Goal: Find specific page/section: Find specific page/section

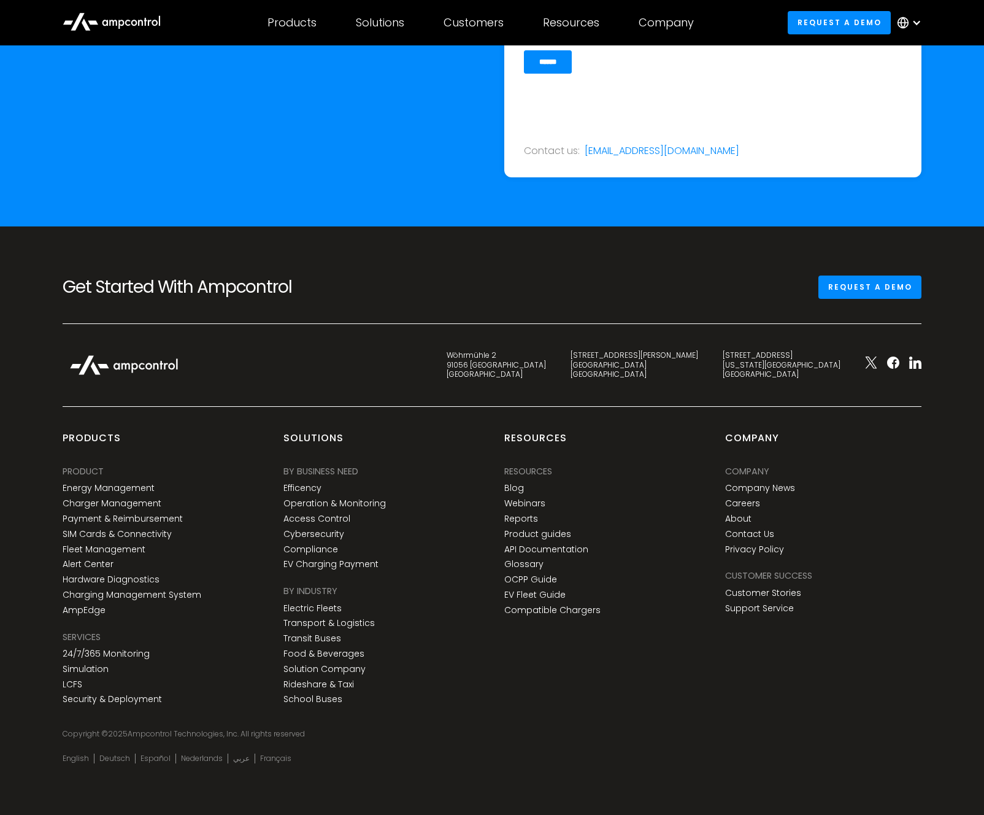
scroll to position [4484, 0]
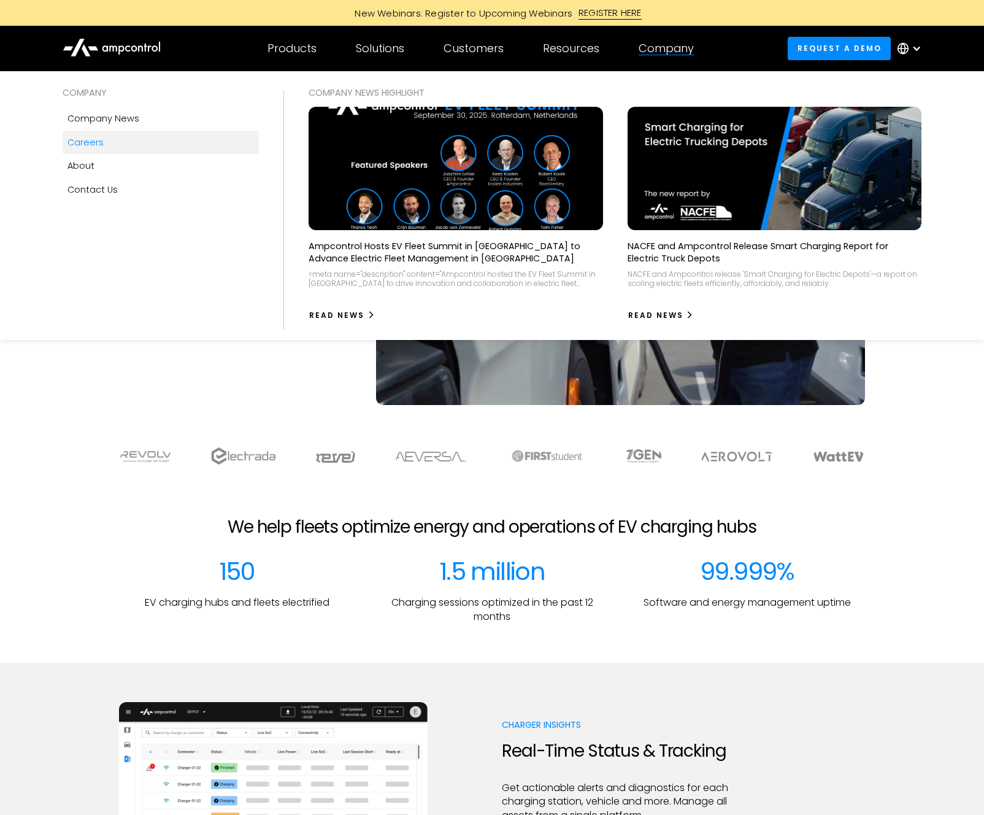
click at [114, 146] on link "Careers" at bounding box center [161, 142] width 196 height 23
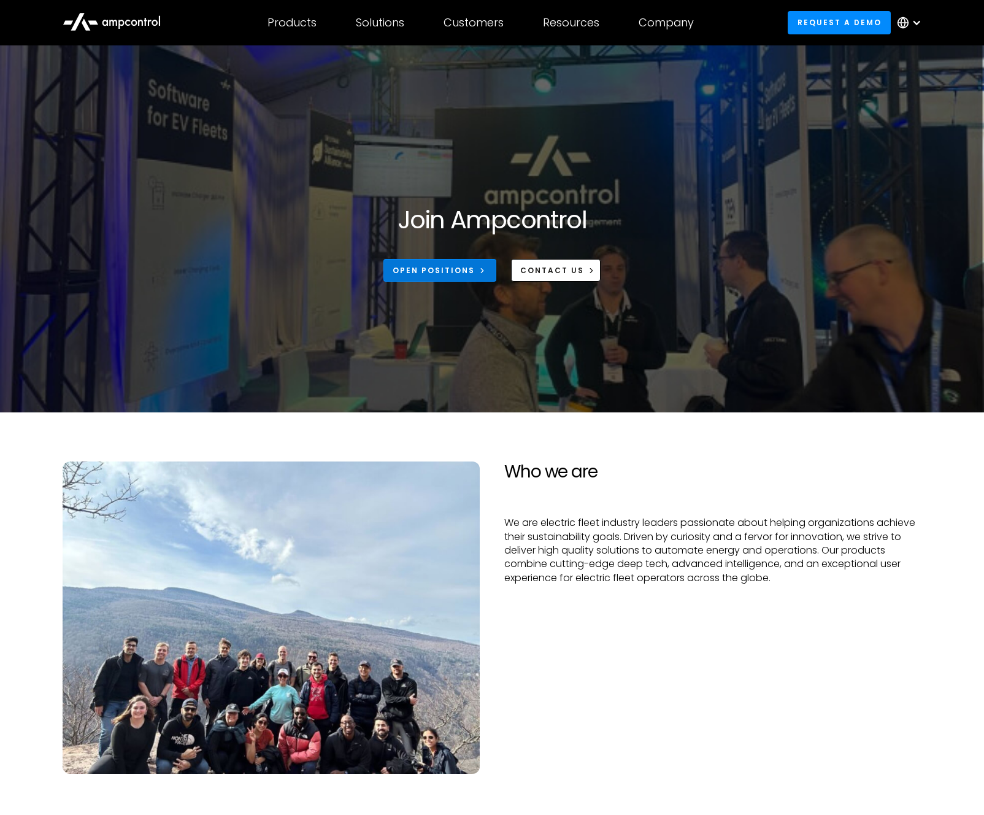
click at [422, 266] on div "Open Positions" at bounding box center [434, 270] width 82 height 11
